Goal: Book appointment/travel/reservation

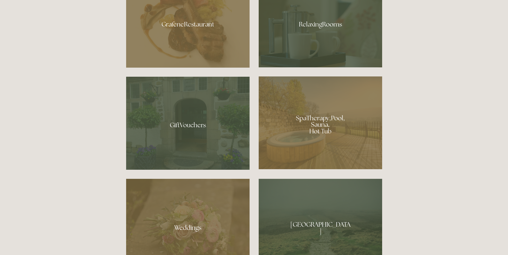
scroll to position [455, 0]
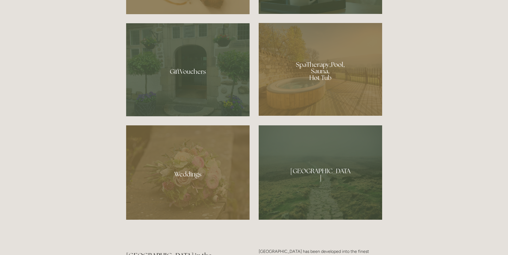
click at [313, 63] on div at bounding box center [320, 69] width 123 height 93
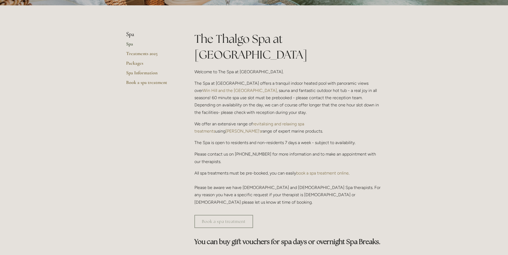
scroll to position [134, 0]
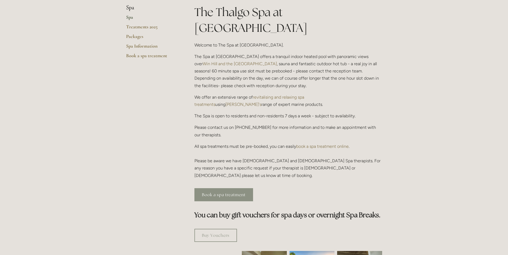
click at [221, 188] on link "Book a spa treatment" at bounding box center [223, 194] width 59 height 13
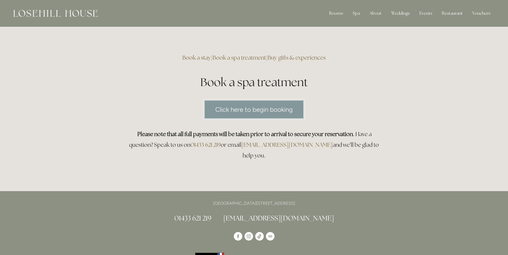
click at [260, 98] on div "Click here to begin booking" at bounding box center [254, 110] width 265 height 30
click at [256, 111] on link "Click here to begin booking" at bounding box center [253, 109] width 101 height 21
